Goal: Register for event/course

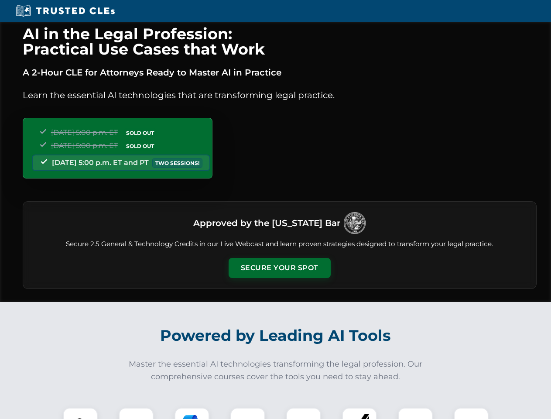
click at [279, 268] on button "Secure Your Spot" at bounding box center [280, 268] width 102 height 20
click at [80, 413] on img at bounding box center [80, 424] width 25 height 25
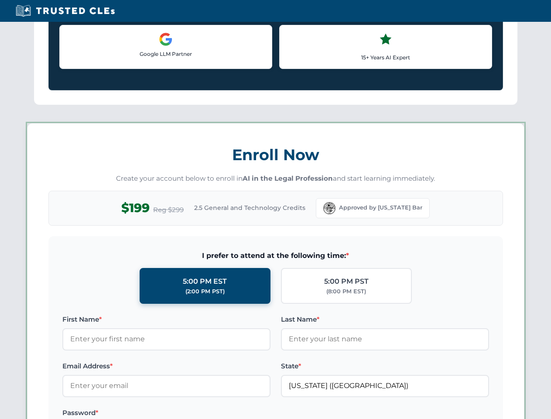
click at [192, 413] on label "Password *" at bounding box center [166, 412] width 208 height 10
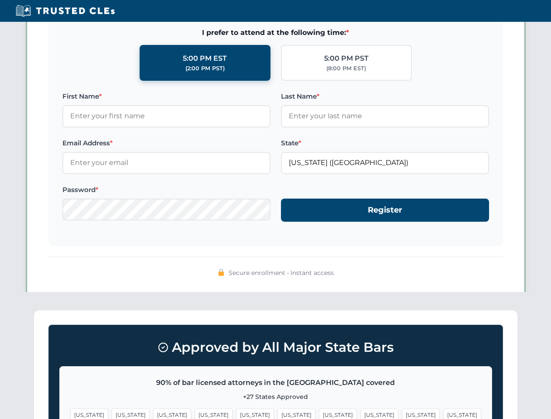
click at [402, 413] on span "[US_STATE]" at bounding box center [421, 414] width 38 height 13
